Goal: Information Seeking & Learning: Check status

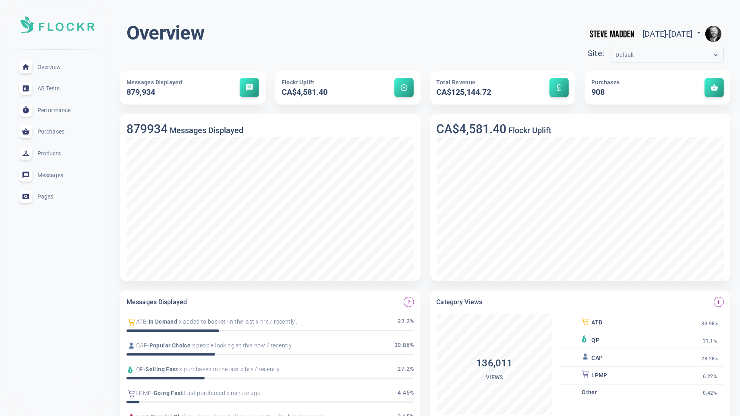
click at [716, 35] on img "button" at bounding box center [714, 34] width 16 height 16
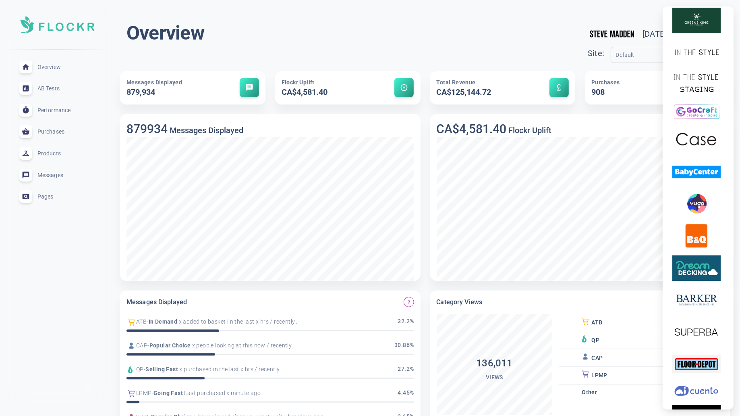
scroll to position [2404, 0]
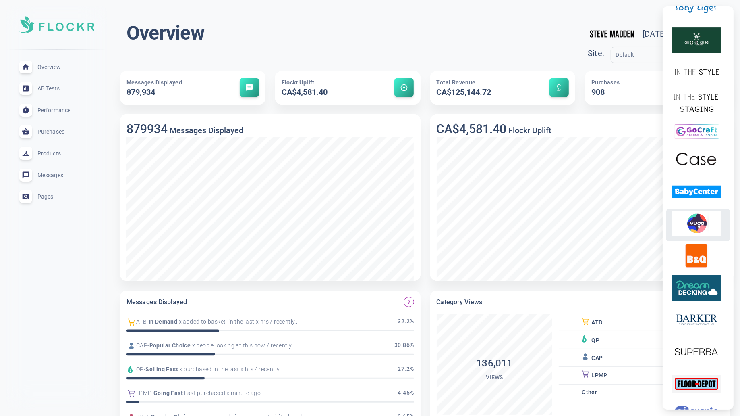
click at [697, 228] on img at bounding box center [697, 223] width 48 height 25
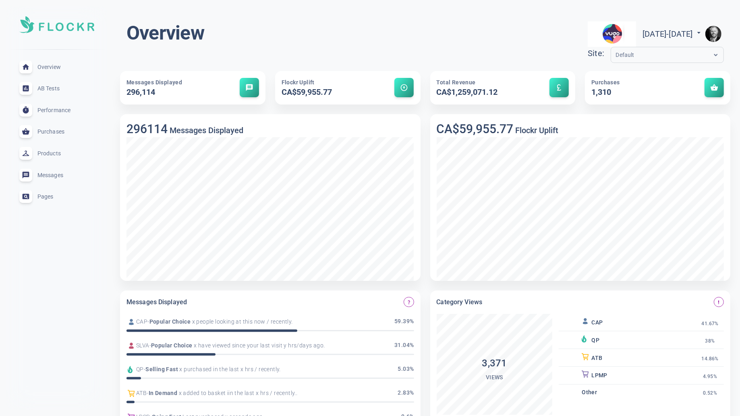
click at [643, 30] on span "[DATE] - [DATE]" at bounding box center [673, 34] width 60 height 10
select select "9"
select select "2025"
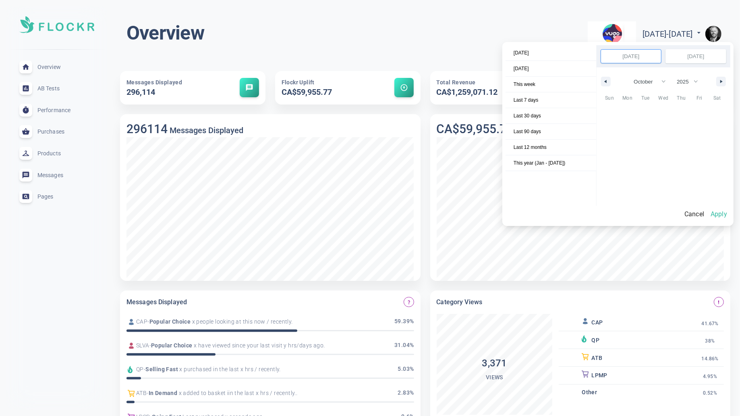
scroll to position [110540, 0]
click at [574, 140] on span "Last 12 months" at bounding box center [551, 146] width 91 height 15
select select "9"
select select "2024"
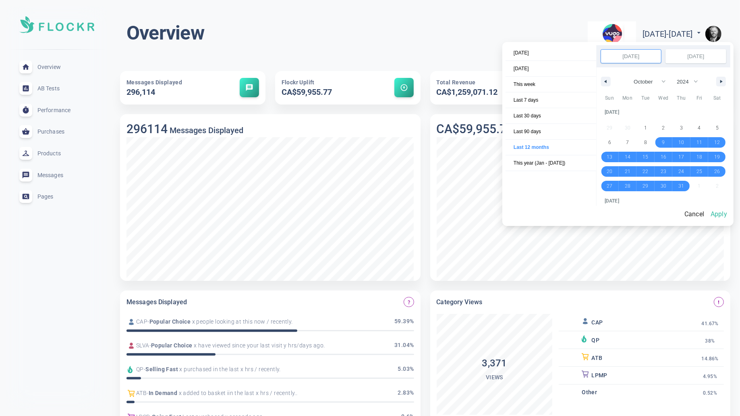
click at [722, 214] on button "Apply" at bounding box center [719, 214] width 23 height 17
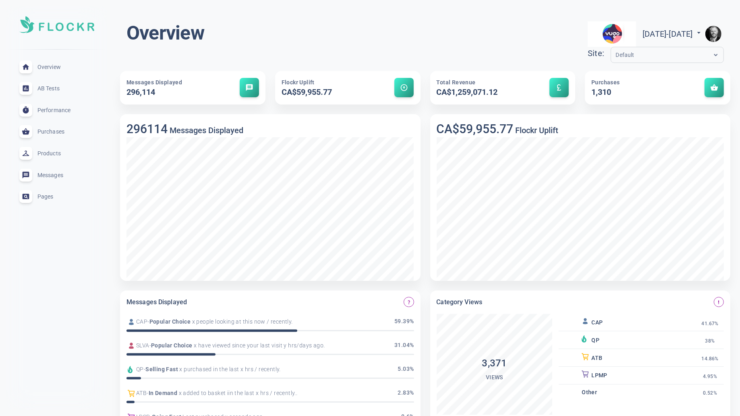
click at [684, 33] on span "[DATE] - [DATE]" at bounding box center [673, 34] width 60 height 10
select select "9"
select select "2024"
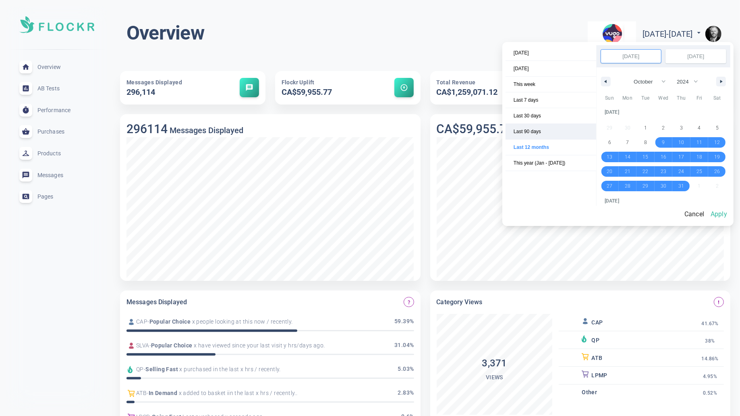
click at [554, 131] on span "Last 90 days" at bounding box center [551, 131] width 91 height 15
select select "6"
select select "2025"
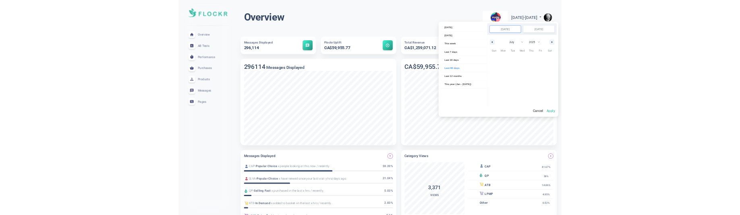
scroll to position [110258, 0]
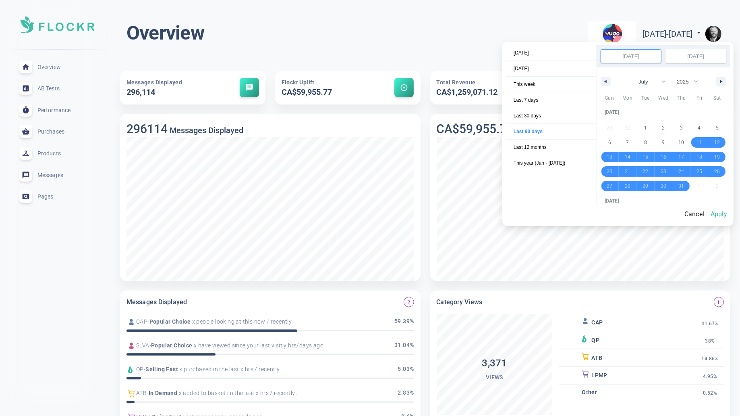
click at [726, 215] on button "Apply" at bounding box center [719, 214] width 23 height 17
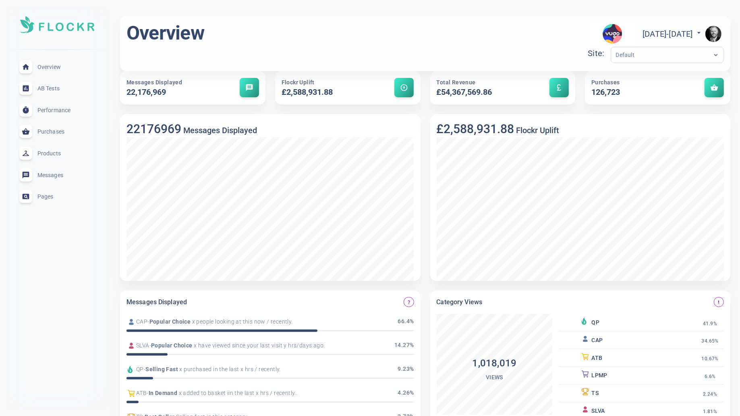
scroll to position [129, 0]
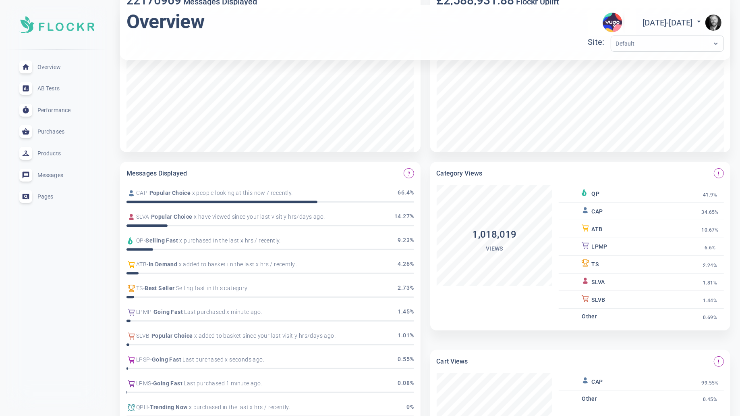
click at [50, 196] on span "Pages" at bounding box center [66, 196] width 58 height 0
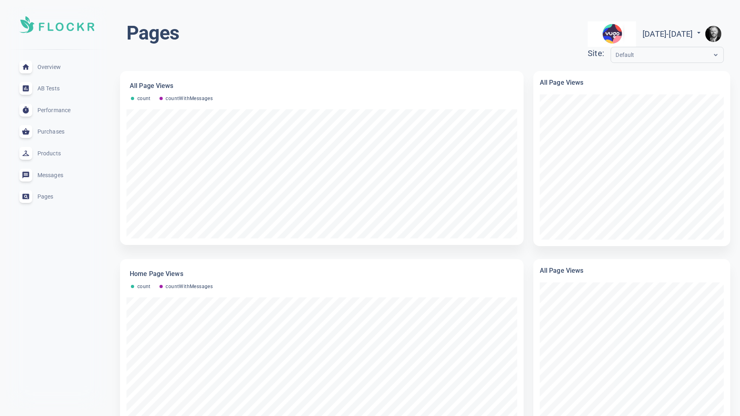
click at [53, 153] on span "Products" at bounding box center [66, 153] width 58 height 0
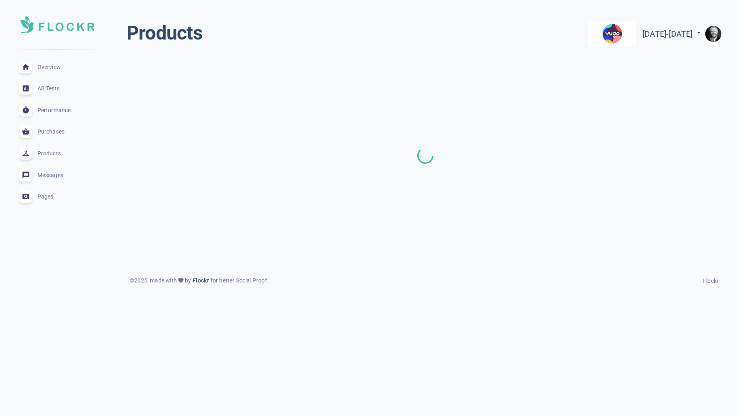
click at [60, 110] on span "Performance" at bounding box center [66, 110] width 58 height 0
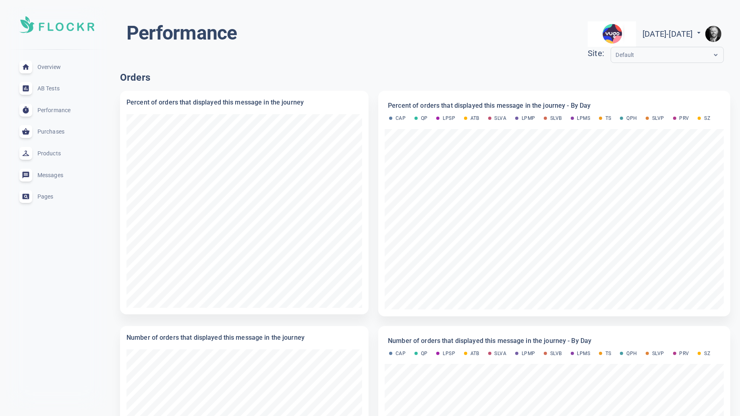
click at [692, 35] on span "Fri Jul 11 2025 - Wed Oct 08 2025" at bounding box center [673, 34] width 60 height 10
select select "6"
select select "2025"
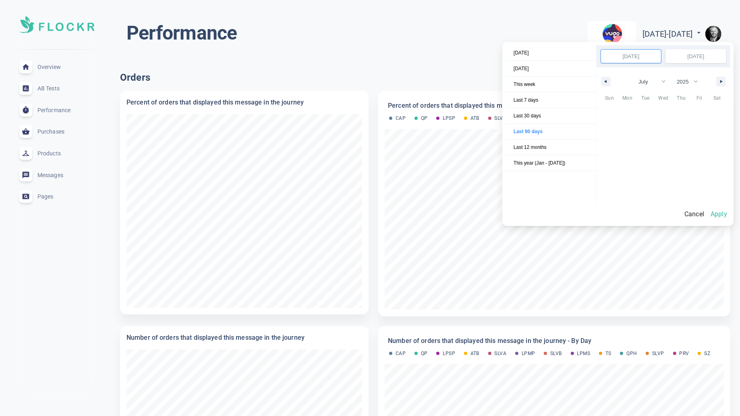
scroll to position [110258, 0]
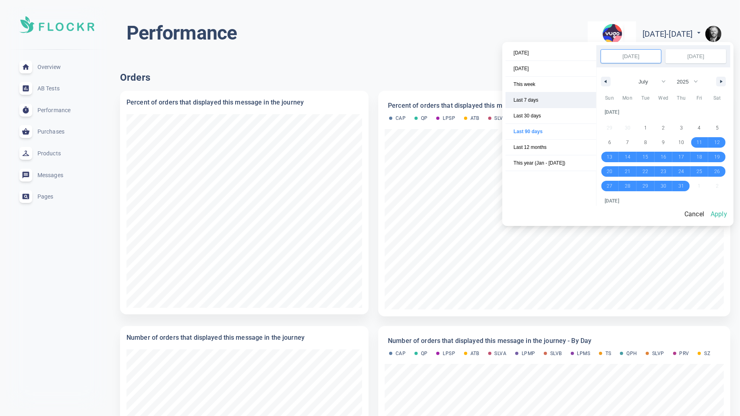
click at [551, 104] on span "Last 7 days" at bounding box center [551, 99] width 91 height 15
select select "9"
select select "2025"
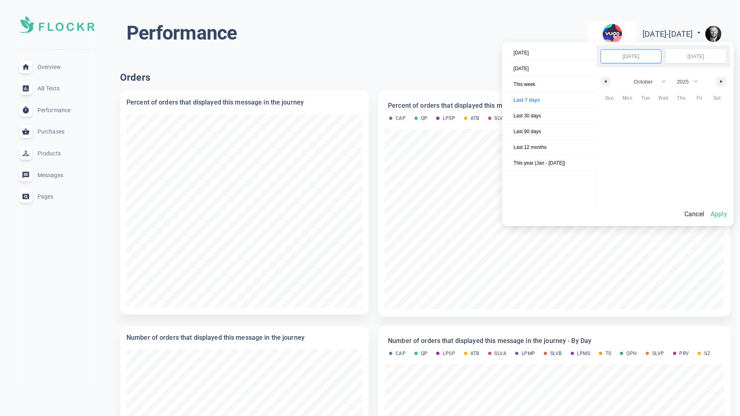
scroll to position [110540, 0]
click at [729, 215] on button "Apply" at bounding box center [719, 214] width 23 height 17
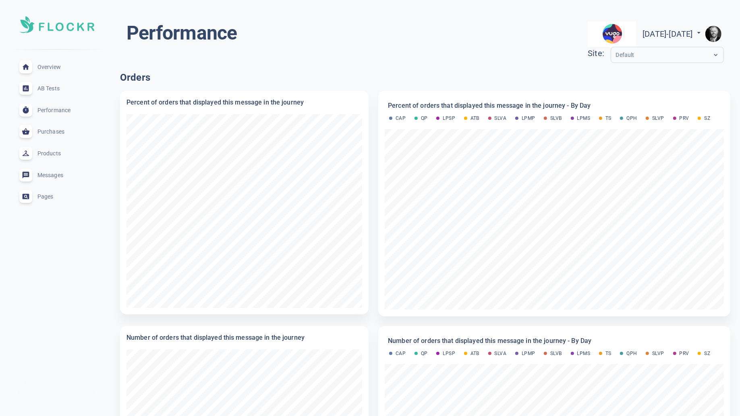
click at [51, 153] on span "Products" at bounding box center [66, 153] width 58 height 0
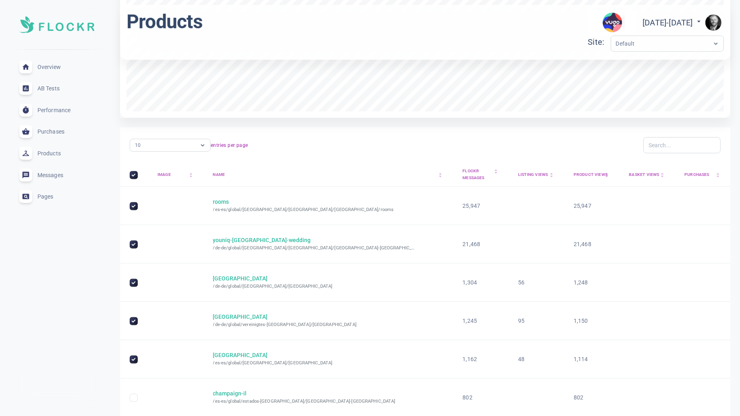
scroll to position [242, 0]
click at [667, 149] on div at bounding box center [682, 144] width 77 height 16
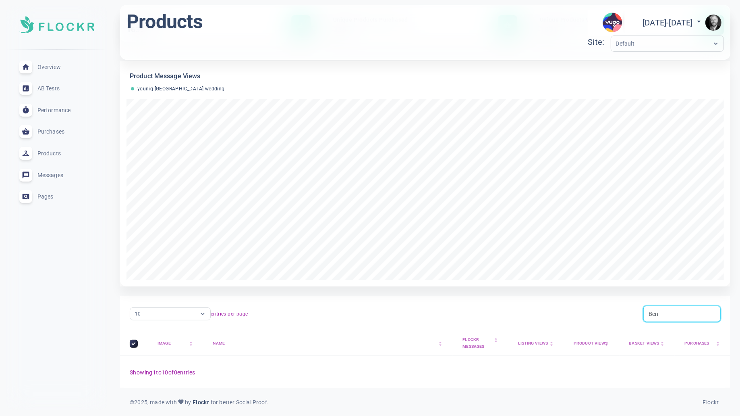
scroll to position [64, 0]
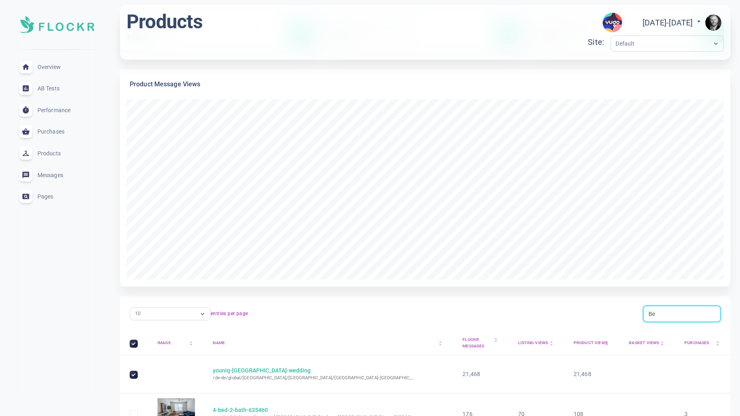
type input "B"
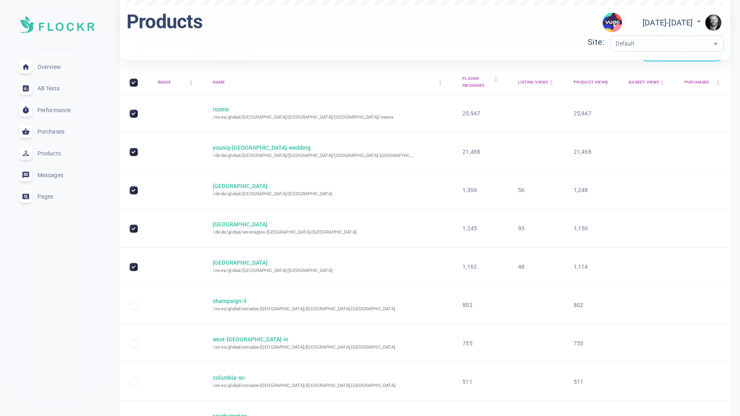
scroll to position [177, 0]
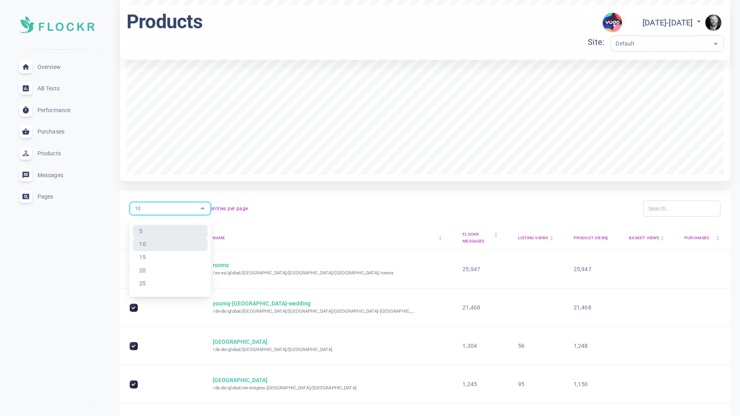
click at [188, 209] on div "10" at bounding box center [162, 208] width 65 height 8
click at [176, 215] on div "25" at bounding box center [170, 283] width 75 height 13
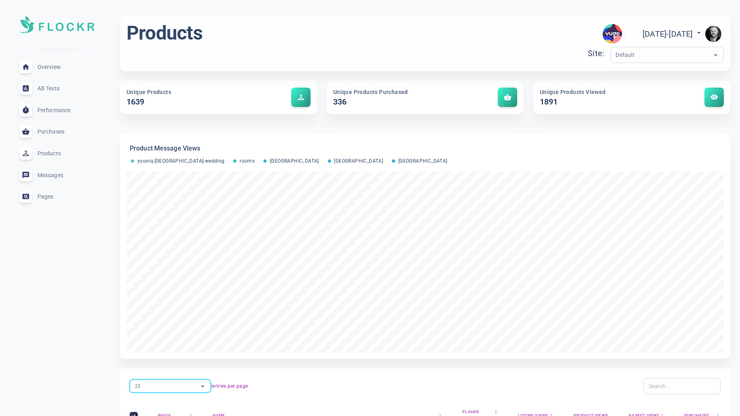
scroll to position [208, 0]
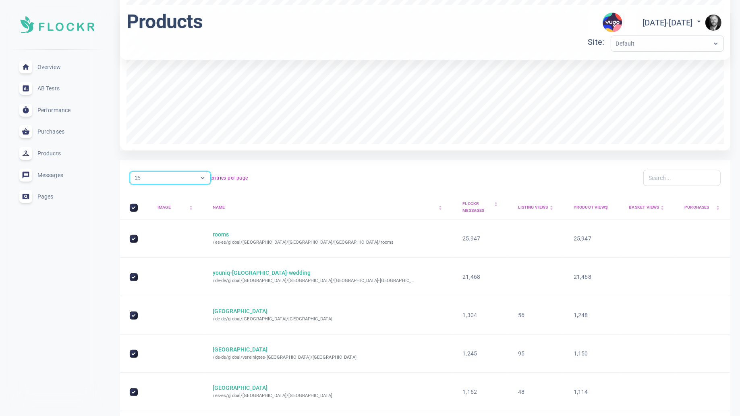
click at [222, 206] on div "Name arrow_drop_up arrow_drop_down" at bounding box center [328, 207] width 231 height 7
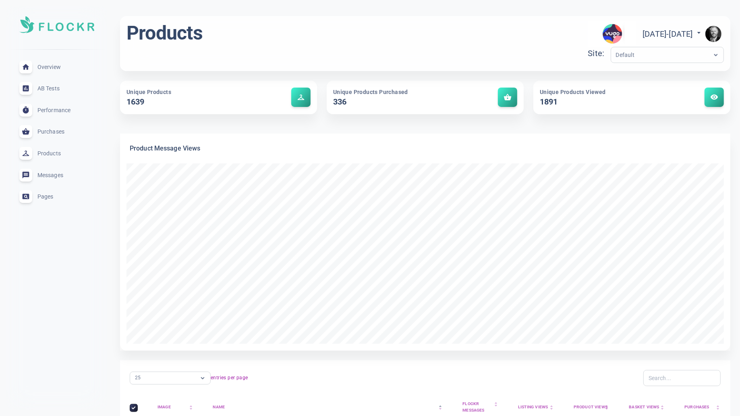
scroll to position [182, 0]
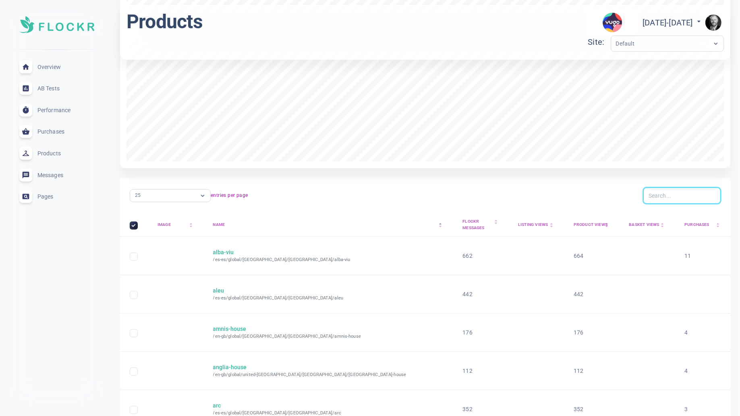
click at [680, 195] on input "text" at bounding box center [682, 195] width 67 height 9
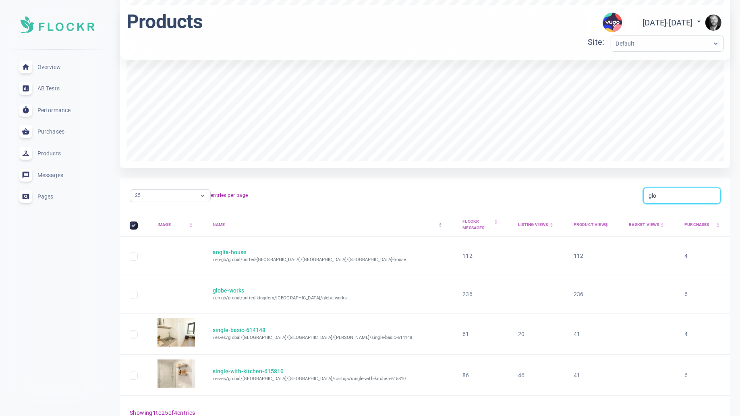
scroll to position [102, 0]
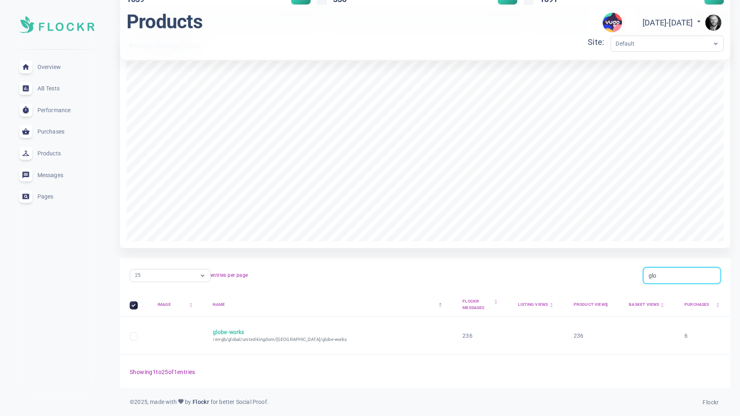
type input "glo"
click at [643, 21] on span "Thu Oct 02 2025 - Wed Oct 08 2025" at bounding box center [673, 23] width 60 height 10
select select "9"
select select "2025"
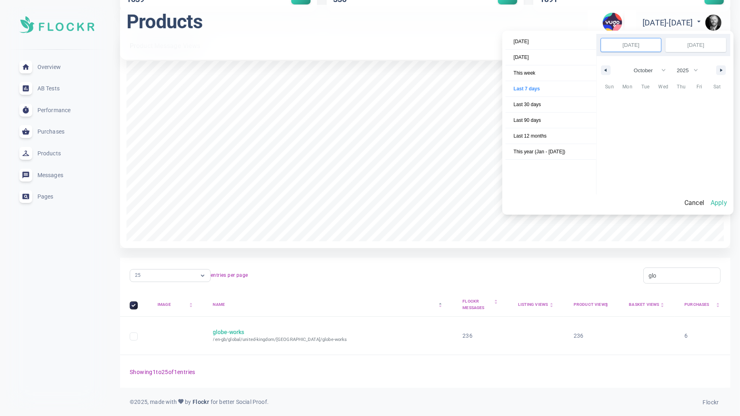
scroll to position [110540, 0]
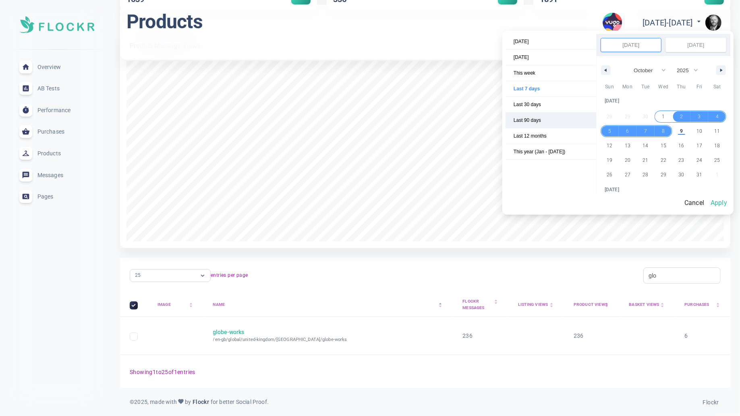
click at [545, 119] on span "Last 90 days" at bounding box center [551, 119] width 91 height 15
select select "6"
select select "2025"
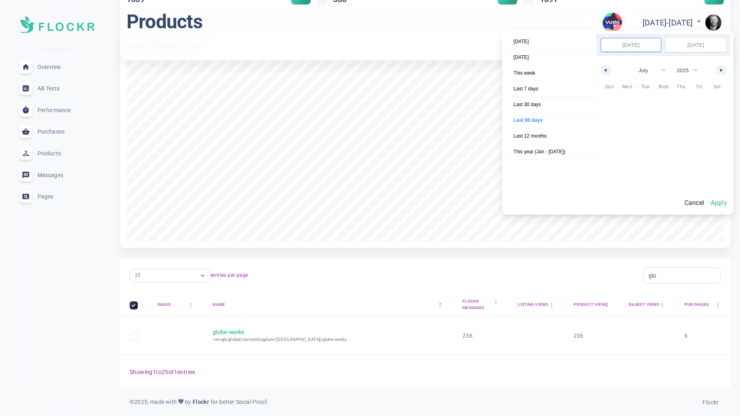
scroll to position [110258, 0]
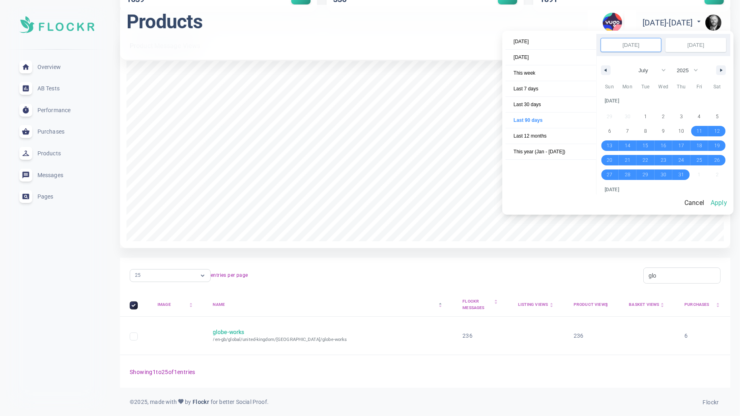
click at [724, 201] on button "Apply" at bounding box center [719, 202] width 23 height 17
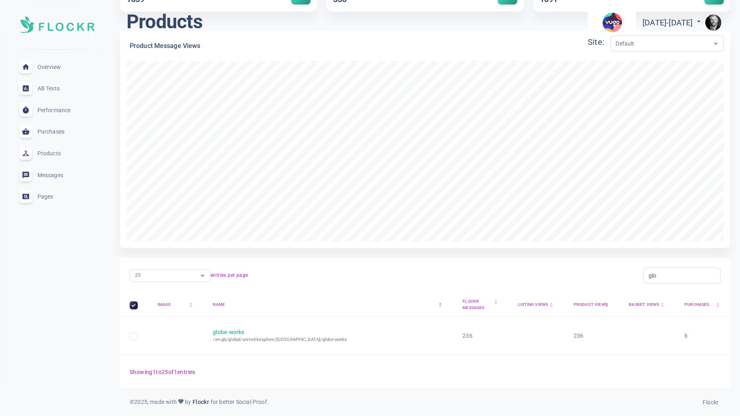
scroll to position [0, 0]
